Goal: Transaction & Acquisition: Obtain resource

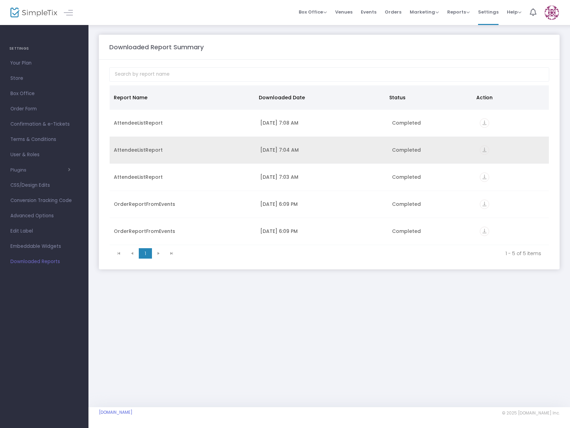
click at [486, 148] on icon "vertical_align_bottom" at bounding box center [484, 149] width 9 height 9
click at [484, 149] on icon "vertical_align_bottom" at bounding box center [484, 149] width 9 height 9
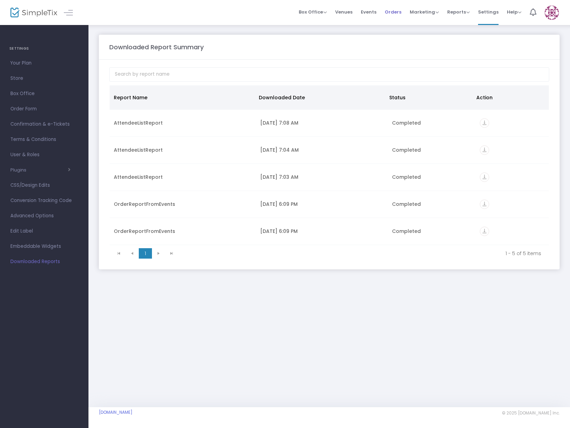
click at [392, 12] on span "Orders" at bounding box center [393, 12] width 17 height 18
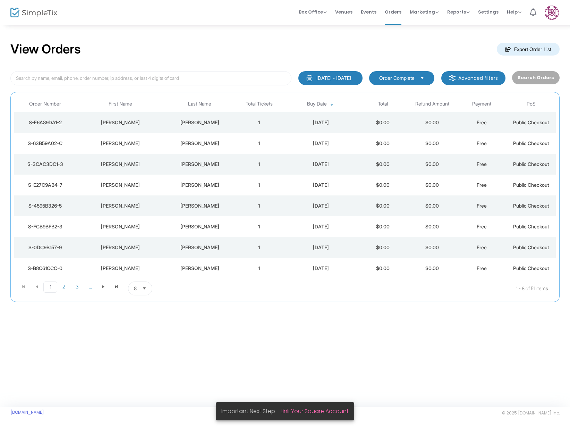
click at [397, 76] on span "Order Complete" at bounding box center [396, 78] width 35 height 7
click at [323, 78] on div "8/16/2025 - 9/15/2025" at bounding box center [333, 78] width 35 height 7
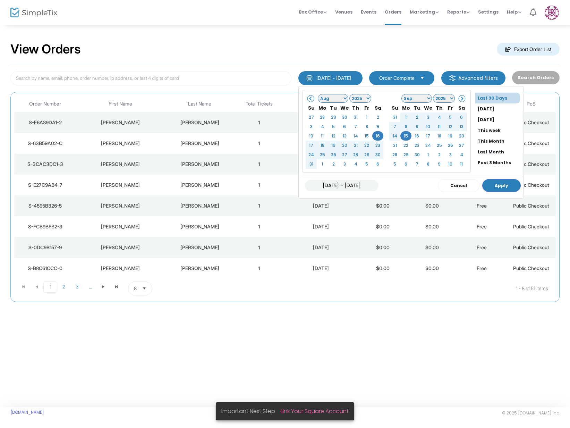
click at [20, 13] on img at bounding box center [33, 13] width 47 height 10
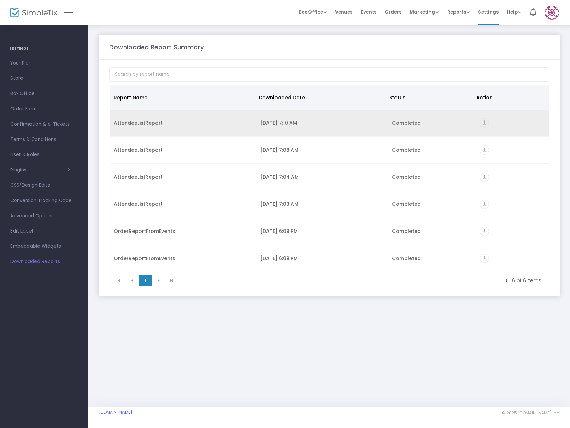
click at [485, 122] on icon "vertical_align_bottom" at bounding box center [484, 122] width 9 height 9
click at [482, 124] on icon "vertical_align_bottom" at bounding box center [484, 122] width 9 height 9
